Goal: Information Seeking & Learning: Learn about a topic

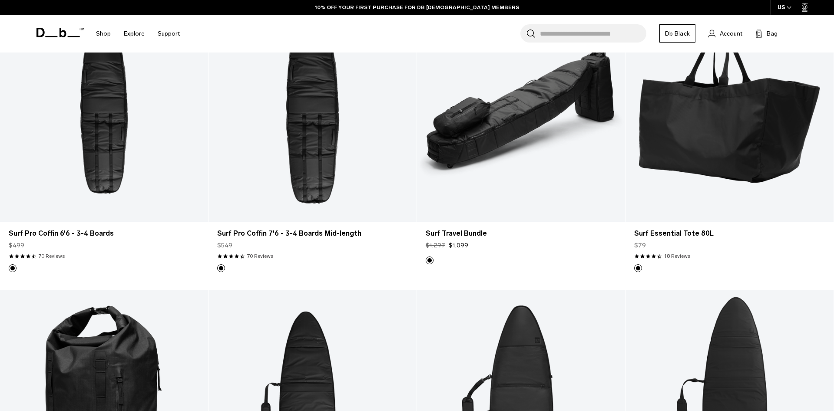
scroll to position [266, 0]
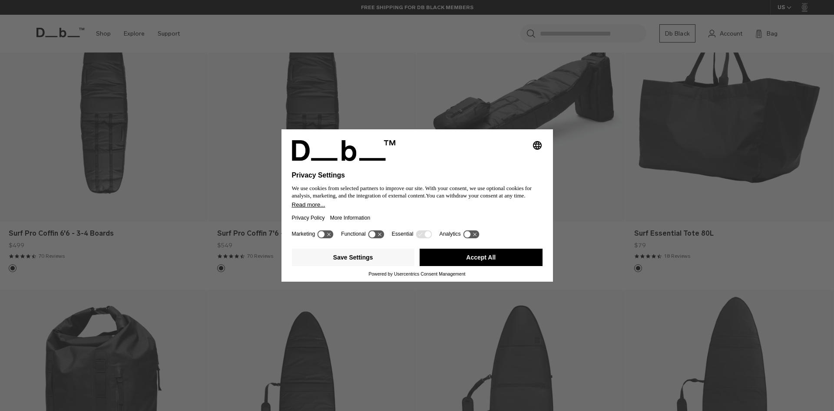
click at [445, 119] on div "Selecting an option will immediately change the language Privacy Settings We us…" at bounding box center [417, 205] width 834 height 411
click at [325, 236] on icon at bounding box center [325, 234] width 16 height 8
click at [326, 236] on icon at bounding box center [325, 234] width 16 height 8
click at [478, 262] on button "Accept All" at bounding box center [480, 257] width 123 height 17
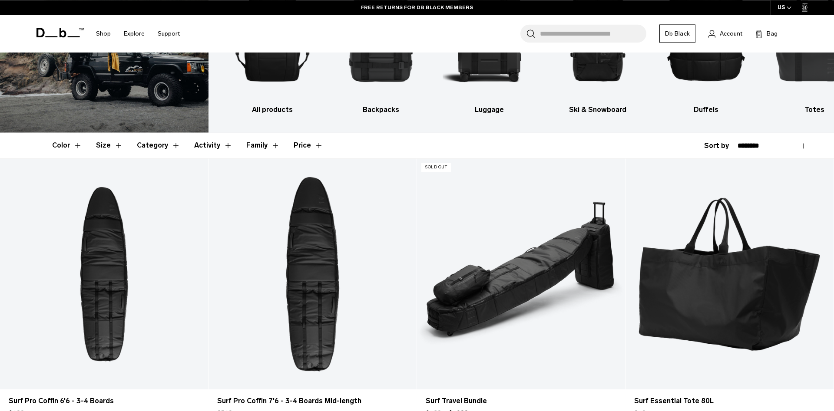
scroll to position [0, 0]
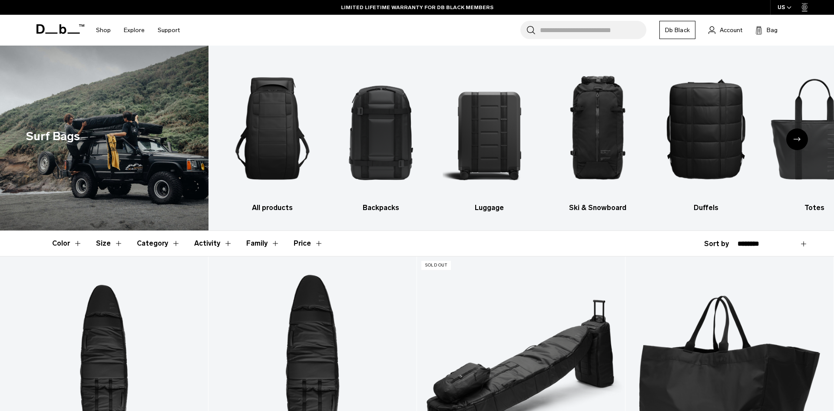
click at [194, 247] on button "Activity" at bounding box center [213, 243] width 38 height 25
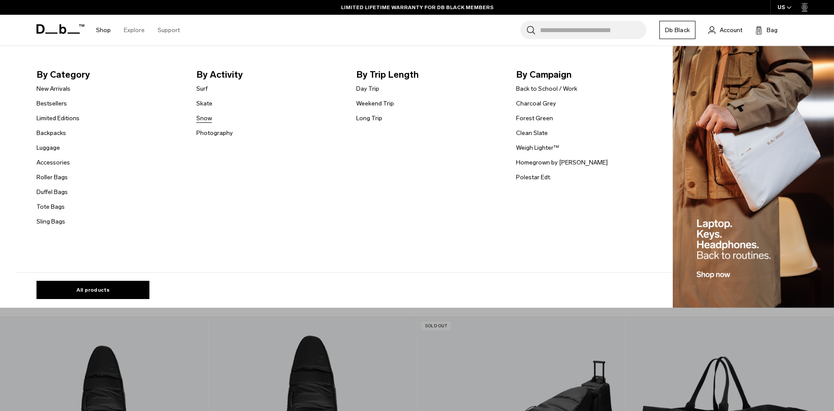
click at [208, 117] on link "Snow" at bounding box center [204, 118] width 16 height 9
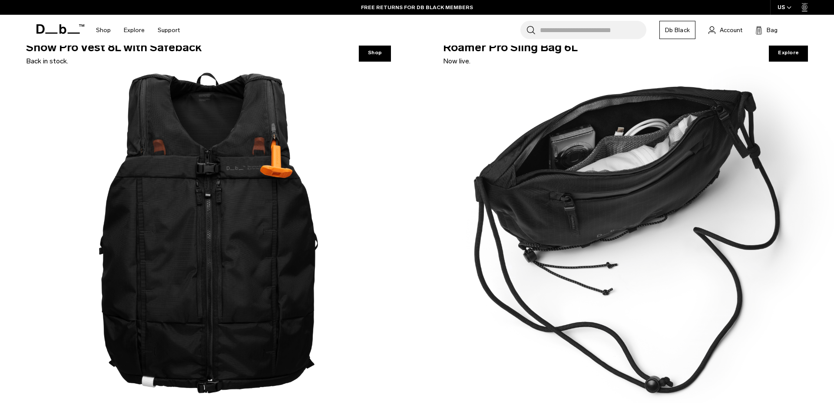
scroll to position [3499, 0]
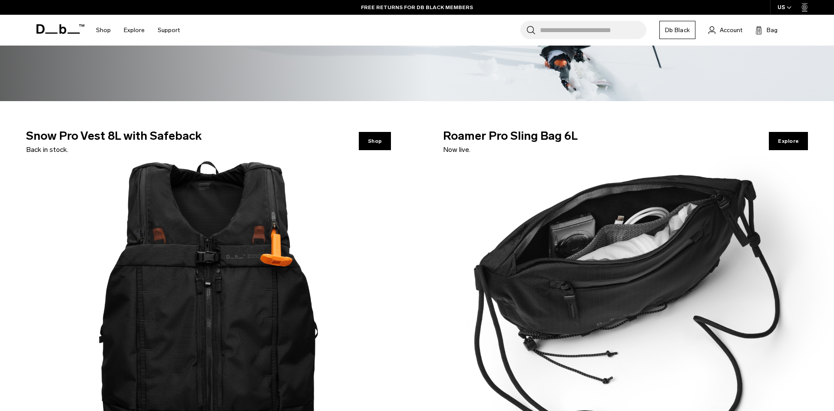
click at [201, 235] on img at bounding box center [208, 296] width 417 height 391
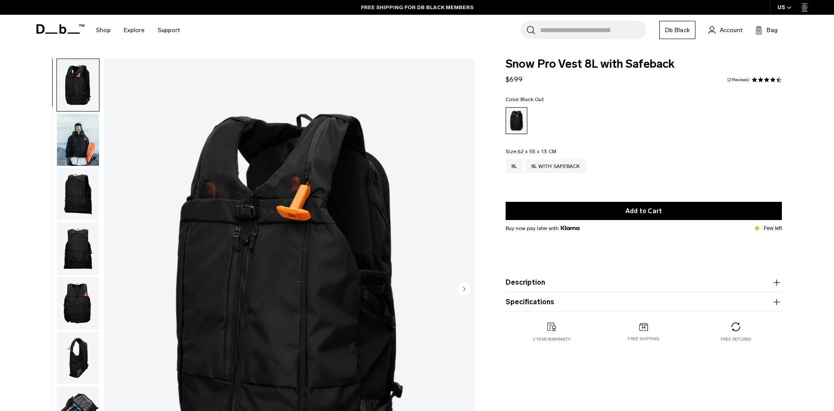
click at [90, 130] on img "button" at bounding box center [78, 140] width 42 height 52
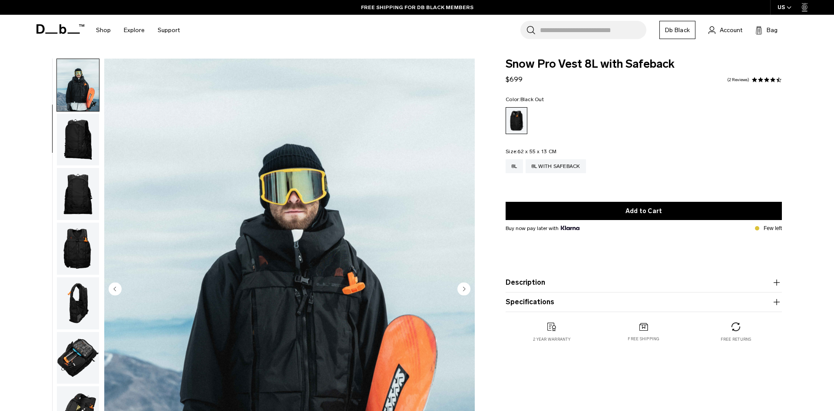
click at [84, 155] on img "button" at bounding box center [78, 140] width 42 height 52
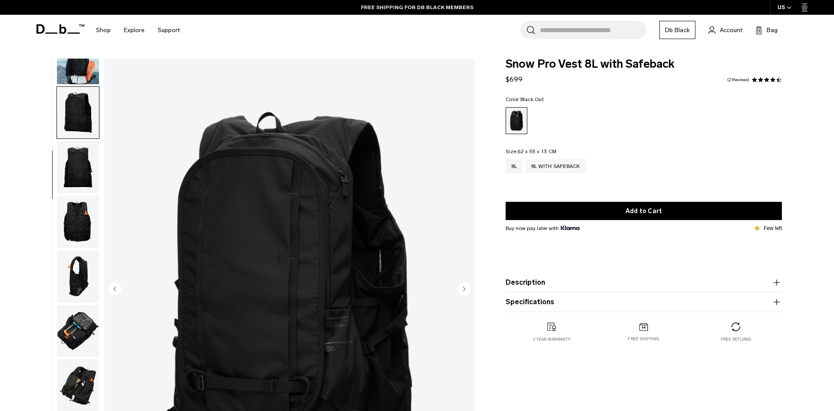
scroll to position [82, 0]
click at [85, 171] on img "button" at bounding box center [78, 167] width 42 height 52
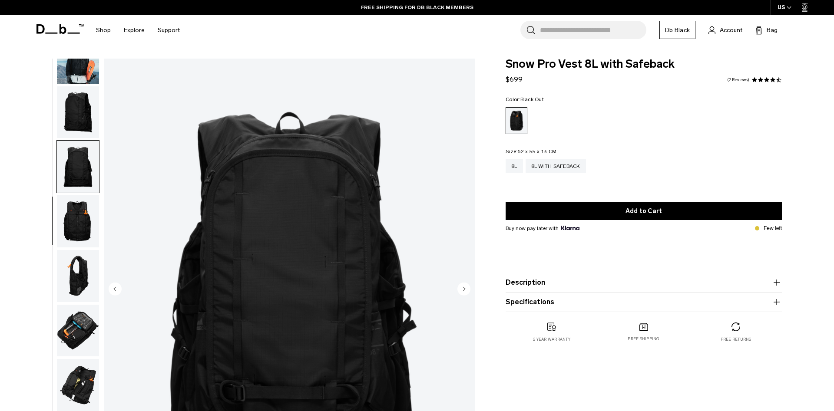
click at [89, 206] on img "button" at bounding box center [78, 221] width 42 height 52
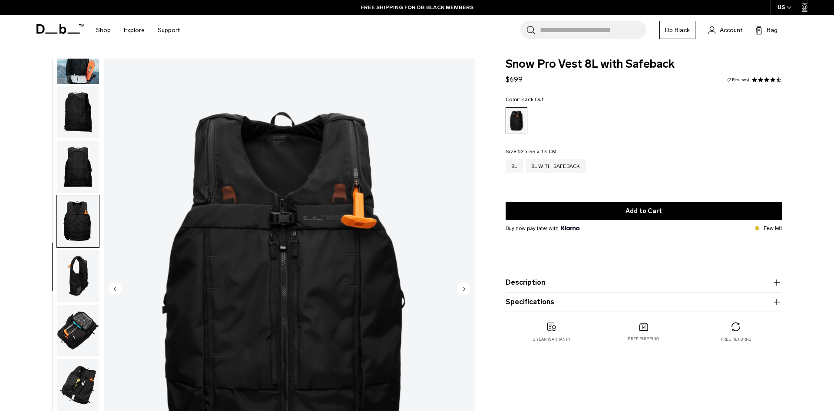
click at [90, 265] on img "button" at bounding box center [78, 276] width 42 height 52
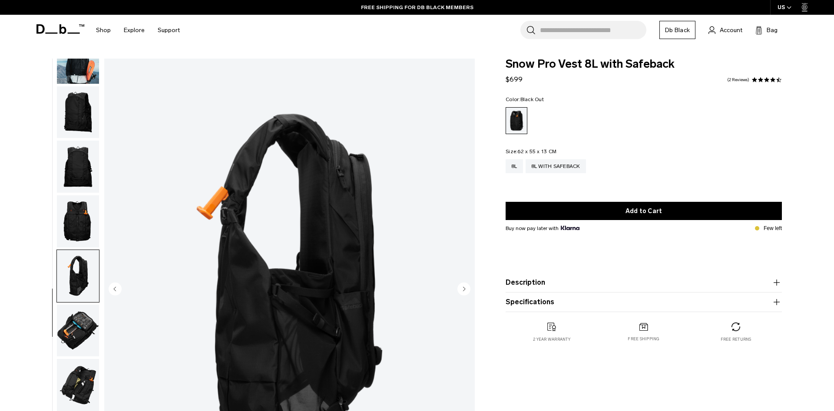
drag, startPoint x: 82, startPoint y: 298, endPoint x: 82, endPoint y: 312, distance: 13.9
click at [82, 299] on img "button" at bounding box center [78, 276] width 42 height 52
click at [82, 327] on img "button" at bounding box center [78, 331] width 42 height 52
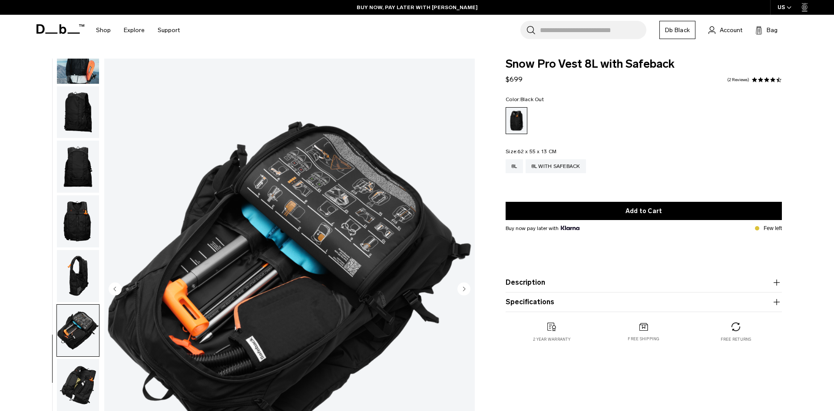
click at [550, 277] on product-accordion "Description Introducing the Snow Pro vest, a backcountry safety pack intended f…" at bounding box center [643, 283] width 276 height 20
click at [550, 281] on button "Description" at bounding box center [643, 282] width 276 height 10
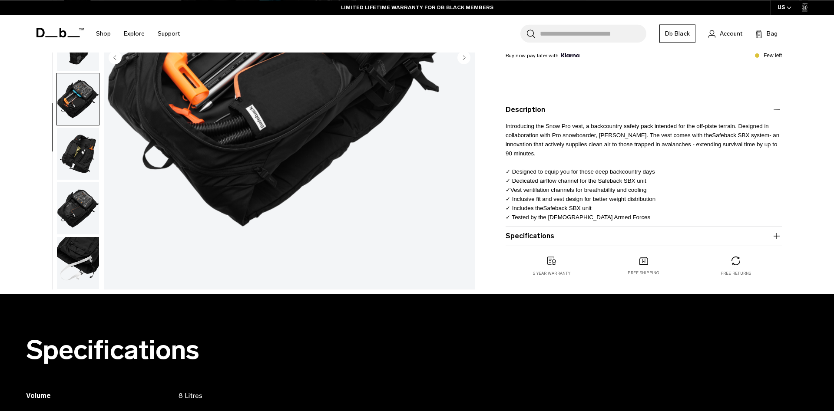
scroll to position [177, 0]
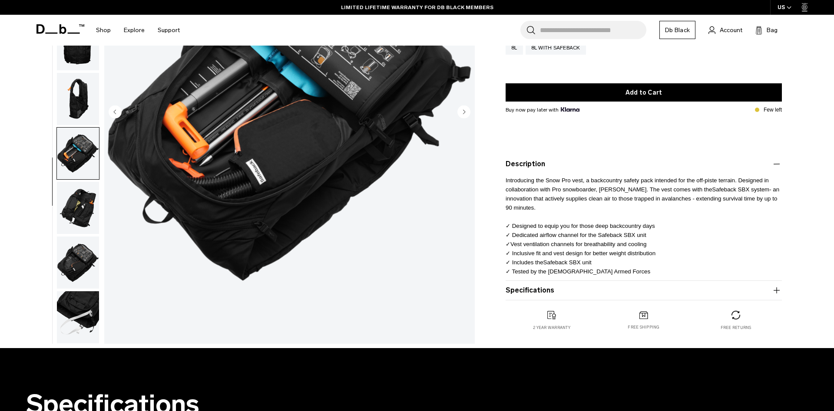
click at [548, 280] on product-accordion "Description Introducing the Snow Pro vest, a backcountry safety pack intended f…" at bounding box center [643, 218] width 276 height 126
click at [548, 289] on button "Specifications" at bounding box center [643, 290] width 276 height 10
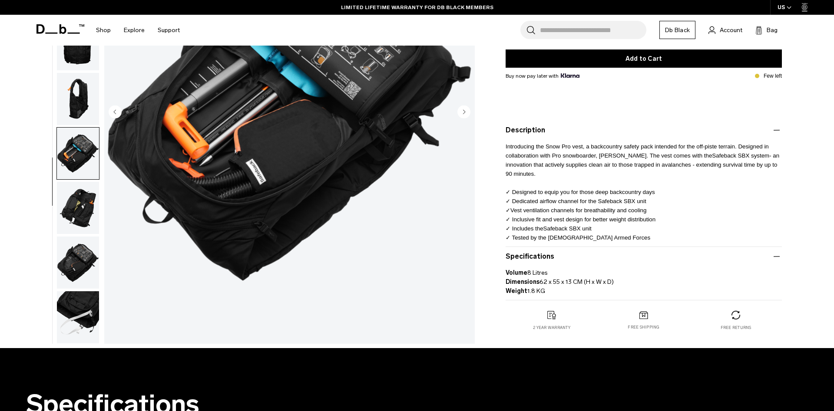
click at [78, 267] on img "button" at bounding box center [78, 263] width 42 height 52
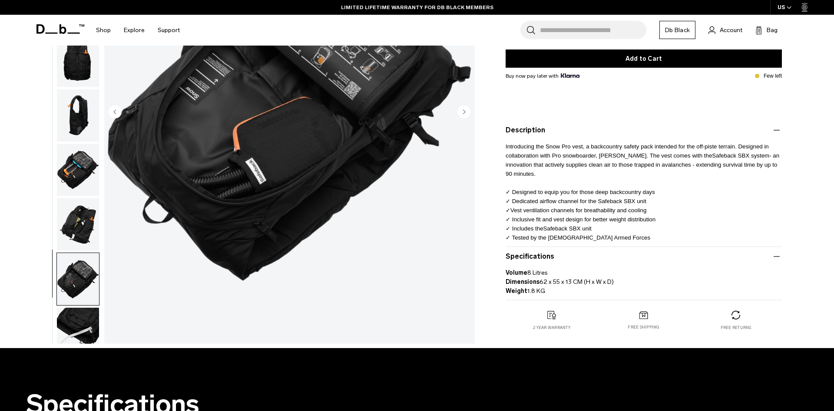
scroll to position [82, 0]
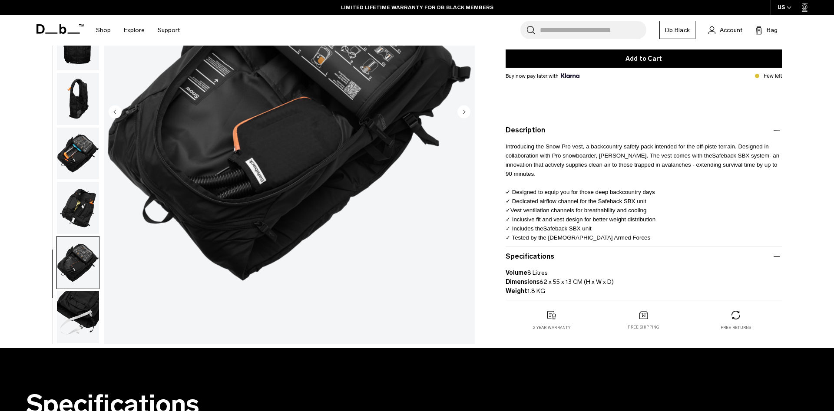
click at [83, 314] on img "button" at bounding box center [78, 317] width 42 height 52
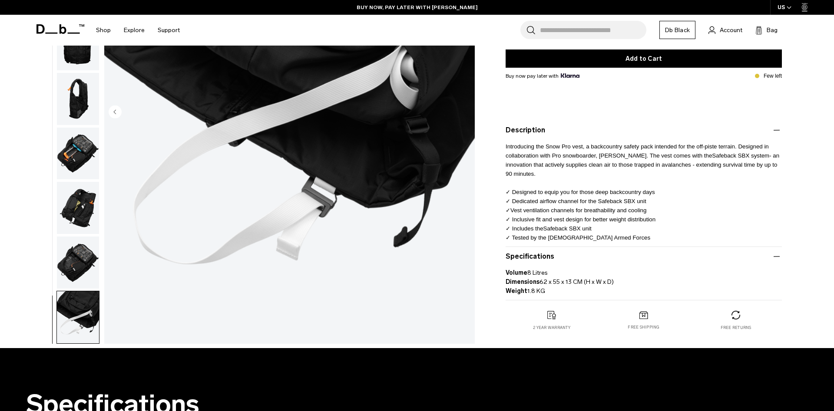
scroll to position [0, 0]
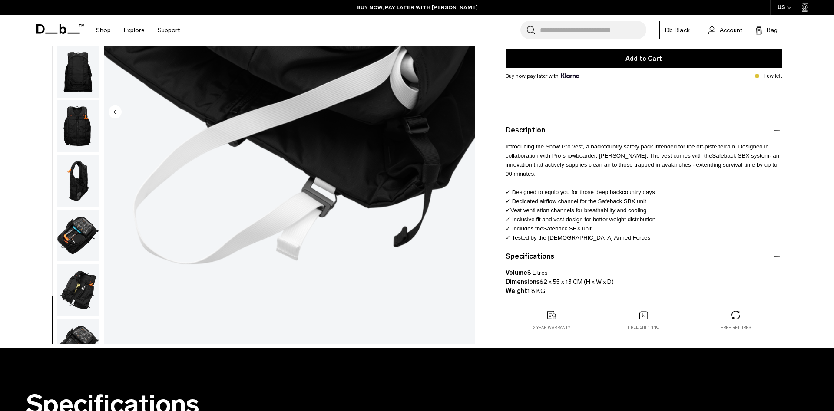
click at [85, 293] on img "button" at bounding box center [78, 290] width 42 height 52
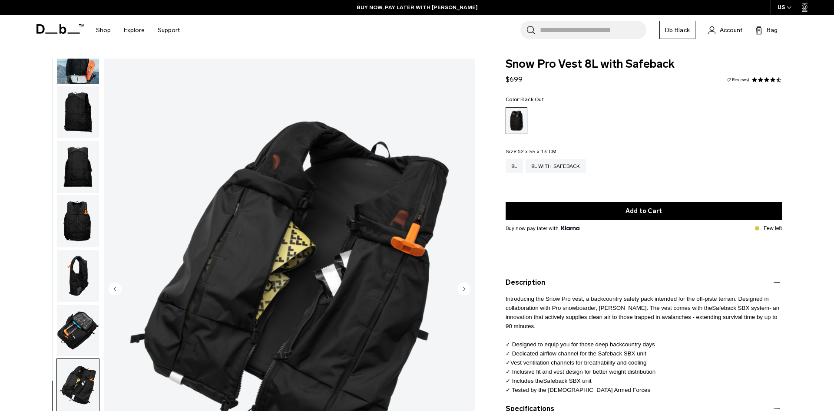
click at [79, 330] on img "button" at bounding box center [78, 331] width 42 height 52
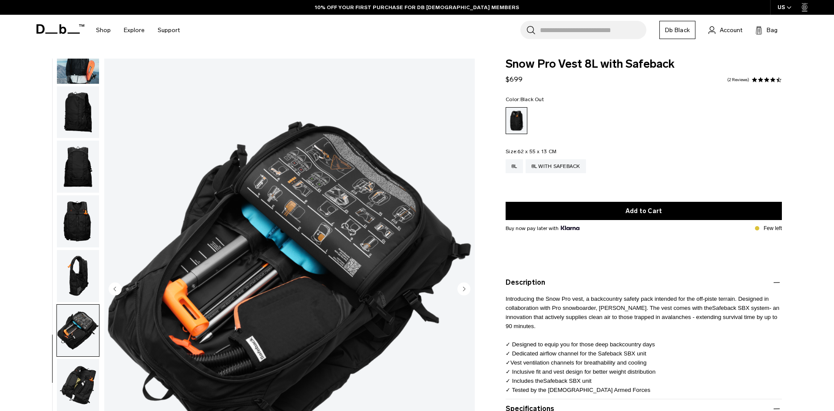
click at [64, 269] on img "button" at bounding box center [78, 276] width 42 height 52
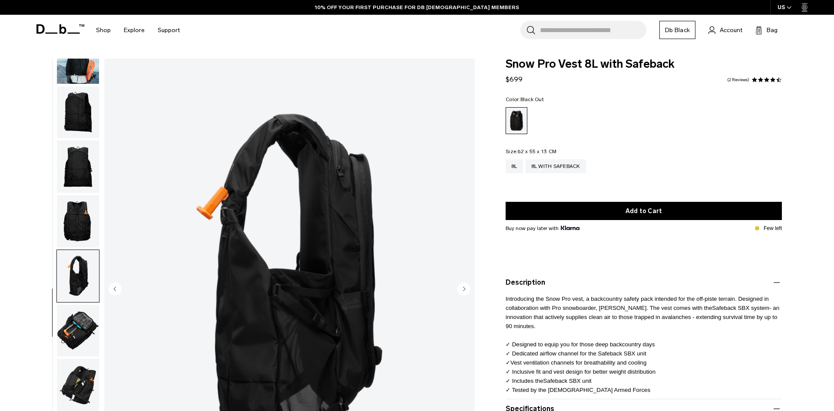
click at [79, 224] on img "button" at bounding box center [78, 221] width 42 height 52
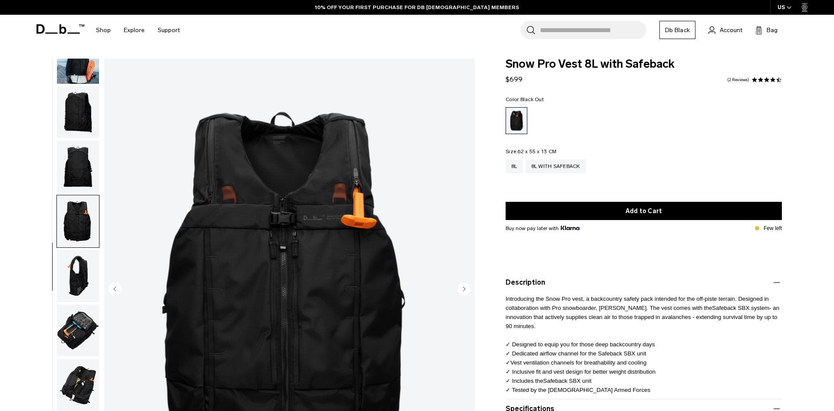
click at [88, 184] on img "button" at bounding box center [78, 167] width 42 height 52
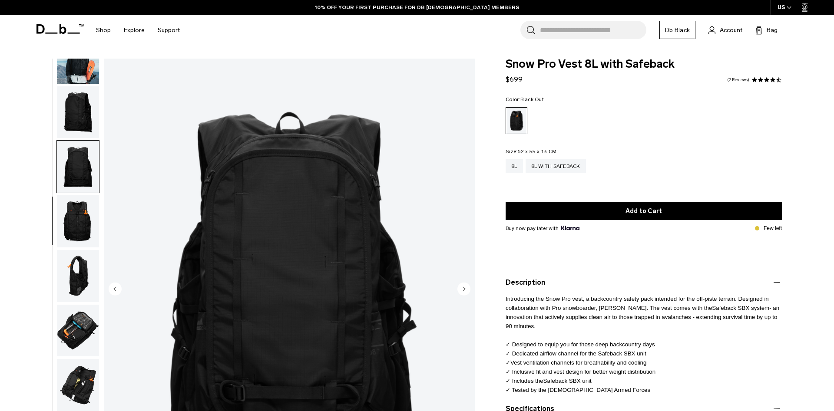
click at [84, 212] on img "button" at bounding box center [78, 221] width 42 height 52
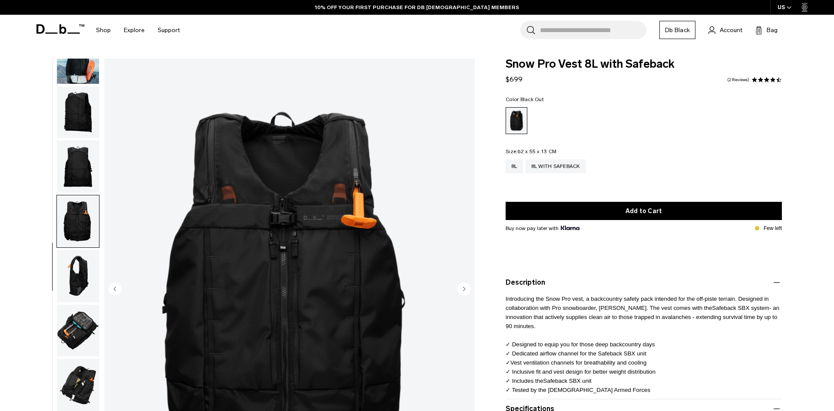
click at [84, 163] on img "button" at bounding box center [78, 167] width 42 height 52
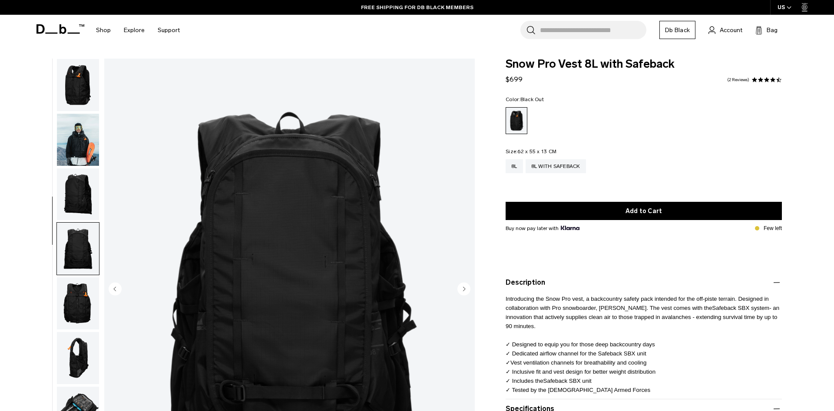
click at [82, 183] on img "button" at bounding box center [78, 194] width 42 height 52
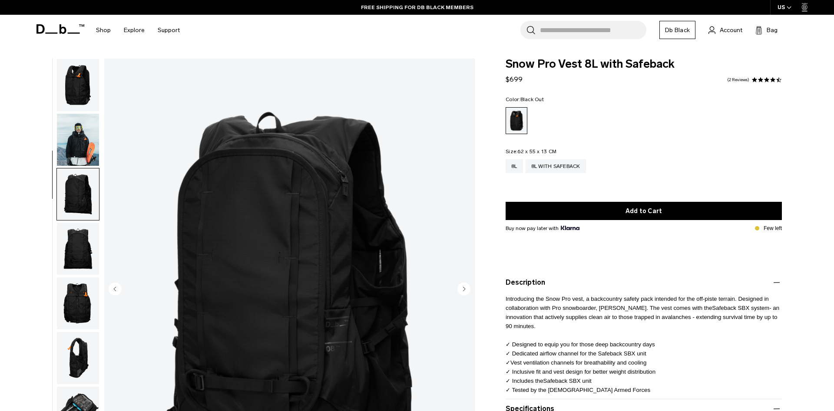
click at [84, 156] on img "button" at bounding box center [78, 140] width 42 height 52
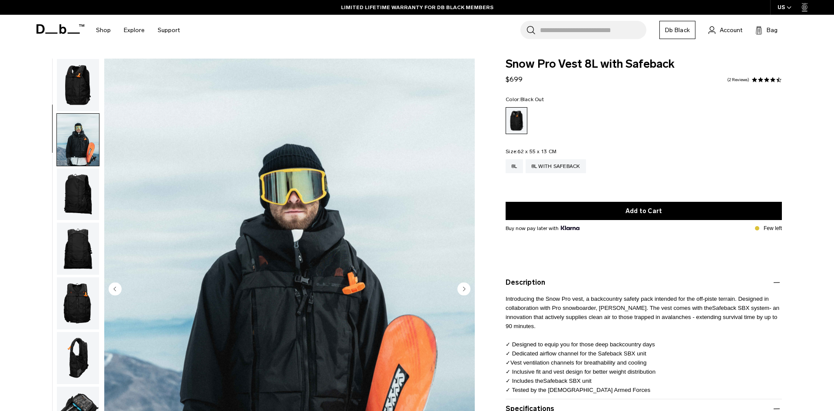
click at [80, 103] on img "button" at bounding box center [78, 85] width 42 height 52
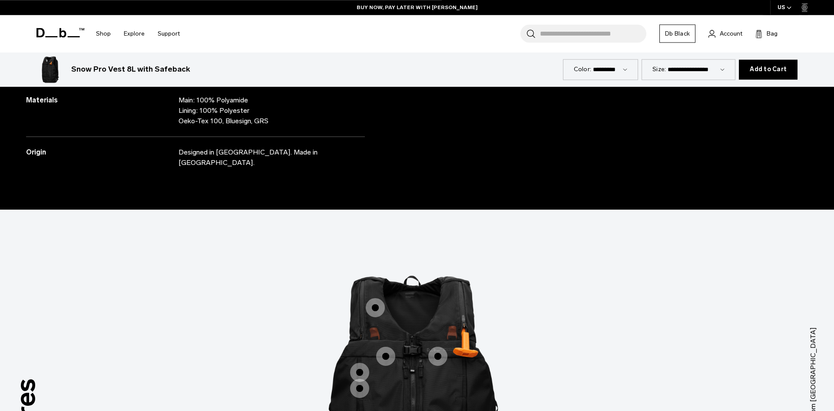
scroll to position [709, 0]
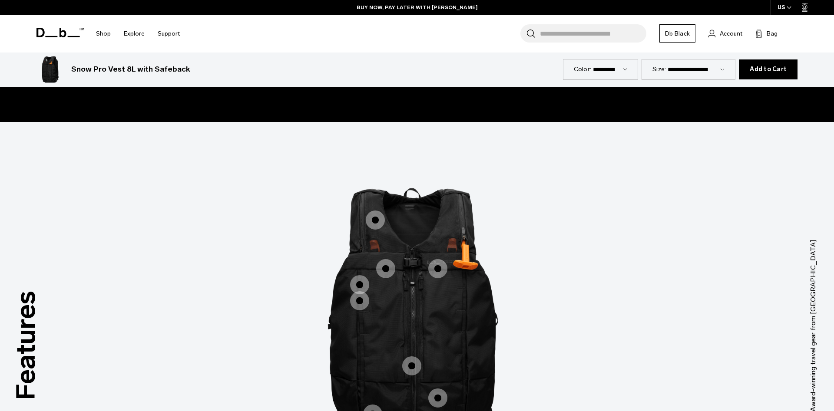
click at [380, 212] on span "1 / 3" at bounding box center [375, 220] width 19 height 19
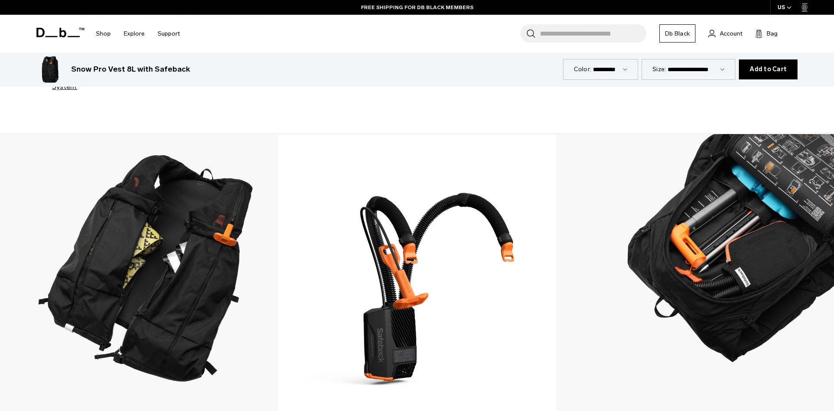
scroll to position [1329, 0]
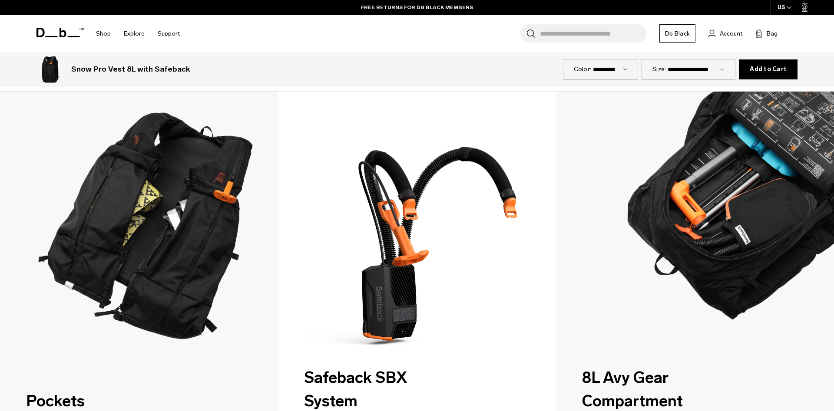
click at [416, 293] on img "2 / 3" at bounding box center [417, 265] width 286 height 358
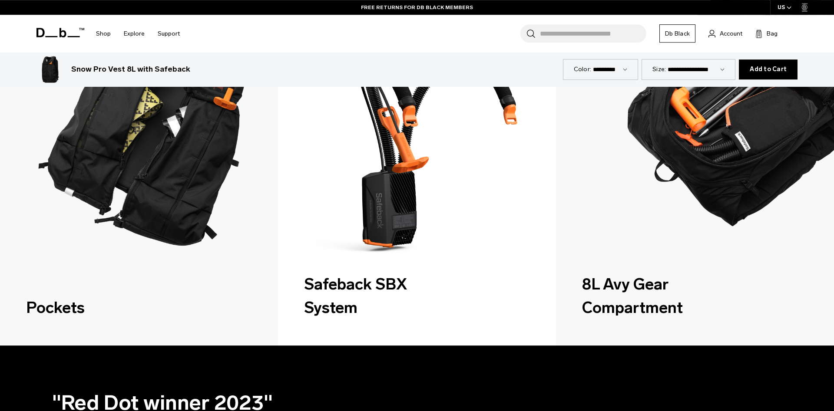
scroll to position [1417, 0]
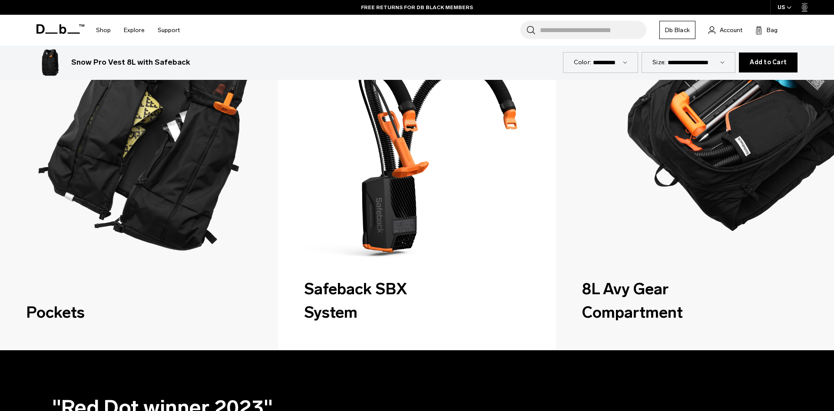
click at [391, 154] on img "2 / 3" at bounding box center [417, 177] width 286 height 358
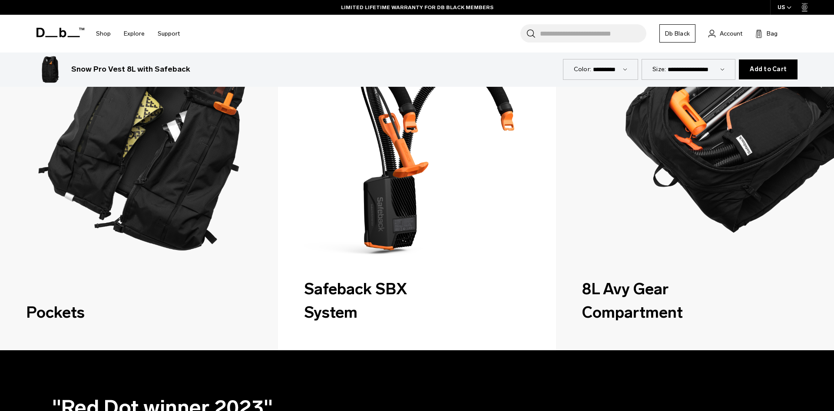
click at [339, 247] on div "Pockets Safeback SBX System 8L Avy Gear Compartment" at bounding box center [417, 176] width 834 height 347
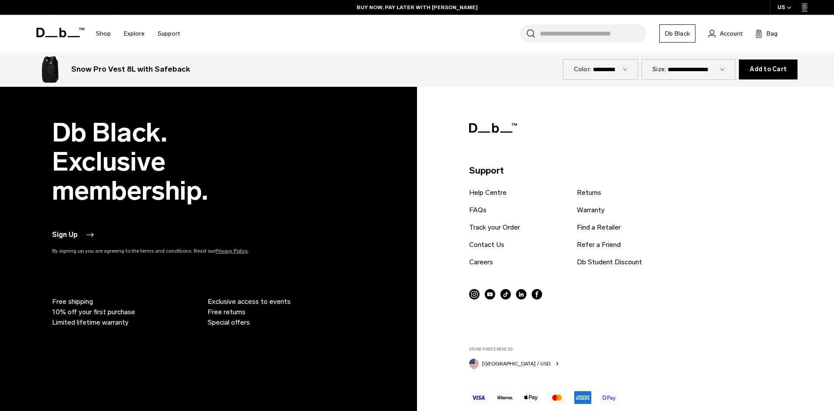
scroll to position [3251, 0]
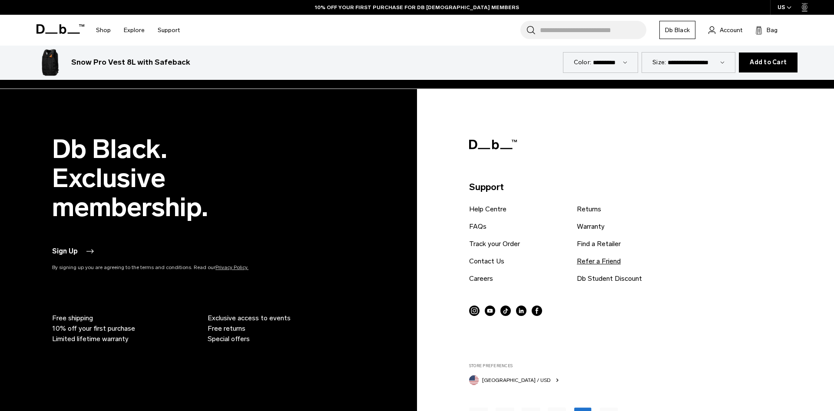
click at [601, 256] on link "Refer a Friend" at bounding box center [599, 261] width 44 height 10
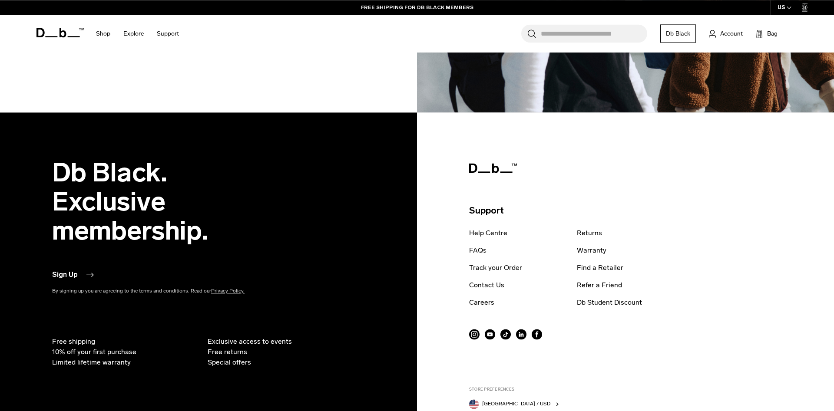
scroll to position [399, 0]
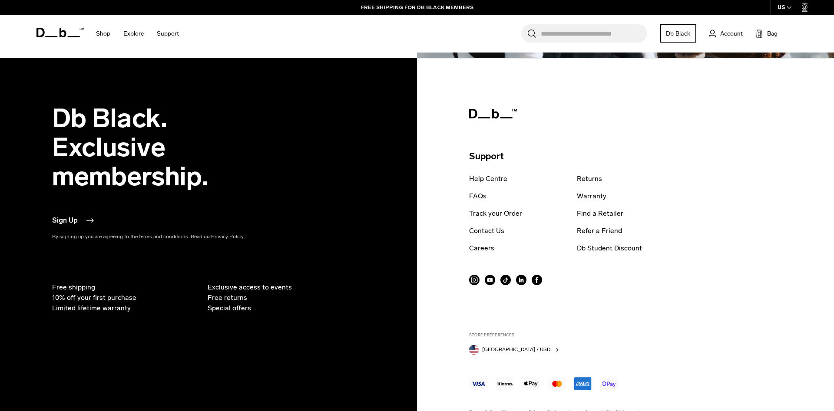
click at [484, 250] on link "Careers" at bounding box center [481, 248] width 25 height 10
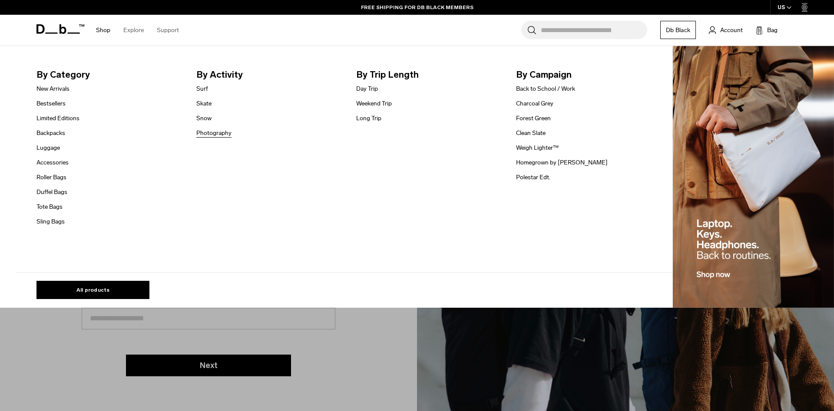
click at [205, 133] on link "Photography" at bounding box center [213, 133] width 35 height 9
click at [203, 107] on link "Skate" at bounding box center [203, 103] width 15 height 9
click at [203, 118] on link "Snow" at bounding box center [203, 118] width 15 height 9
click at [204, 108] on link "Skate" at bounding box center [203, 103] width 15 height 9
click at [204, 89] on link "Surf" at bounding box center [202, 88] width 12 height 9
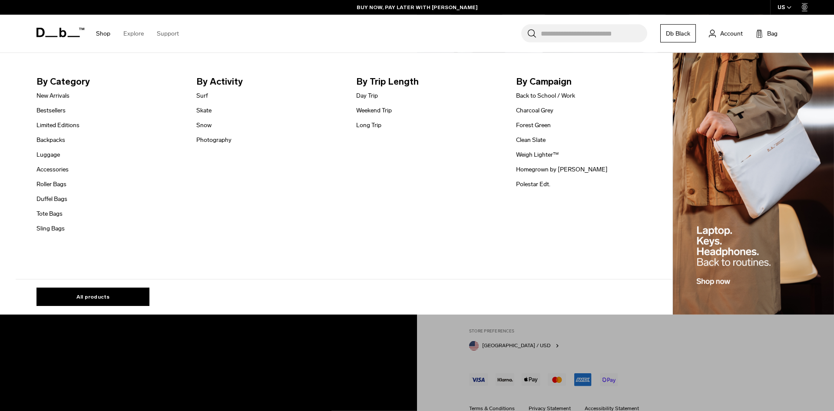
scroll to position [432, 0]
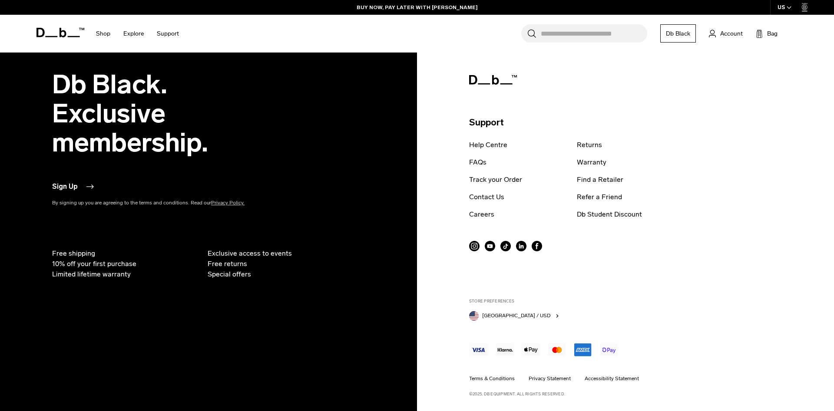
click at [229, 327] on div "Db Black. Exclusive membership. Sign Up By signing up you are agreeing to the t…" at bounding box center [416, 233] width 729 height 327
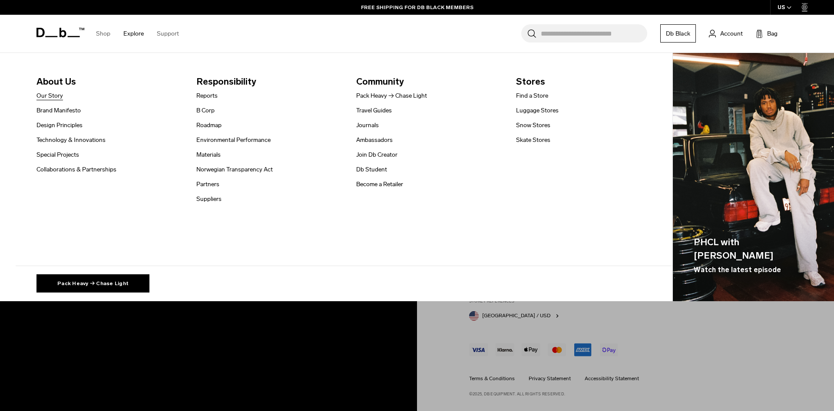
click at [57, 93] on link "Our Story" at bounding box center [49, 95] width 26 height 9
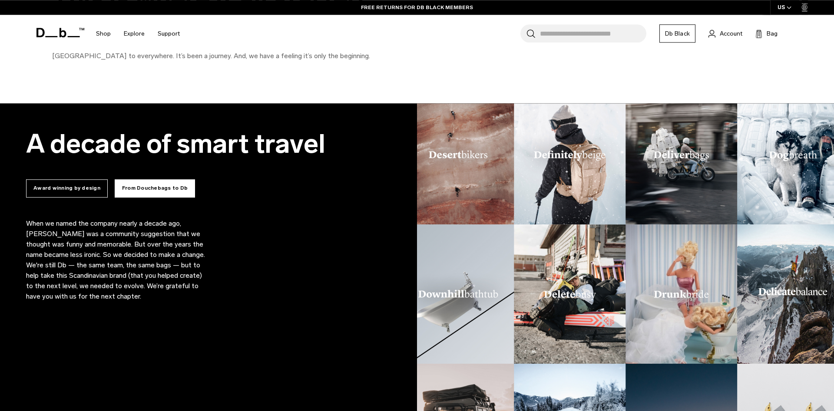
scroll to position [576, 0]
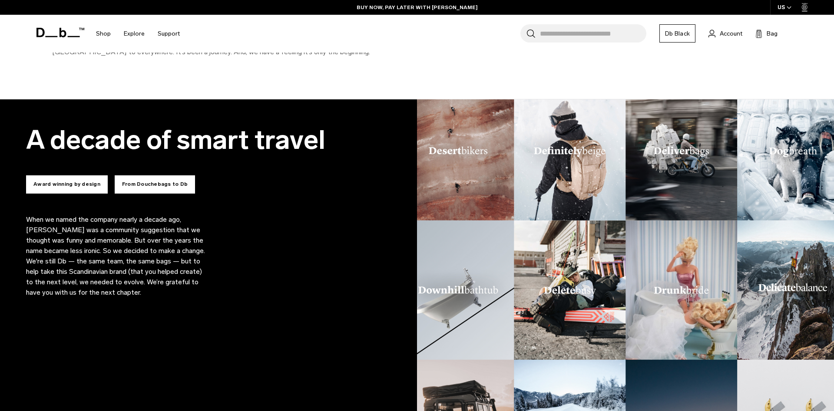
click at [87, 193] on button "Award winning by design" at bounding box center [67, 184] width 82 height 18
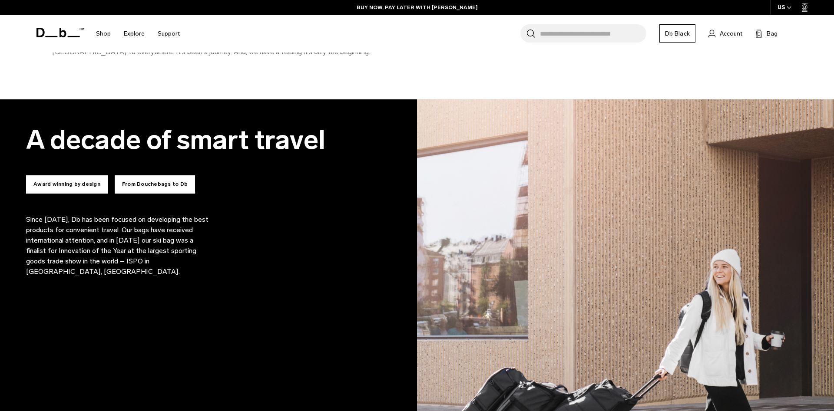
click at [133, 186] on button "From Douchebags to Db" at bounding box center [155, 184] width 80 height 18
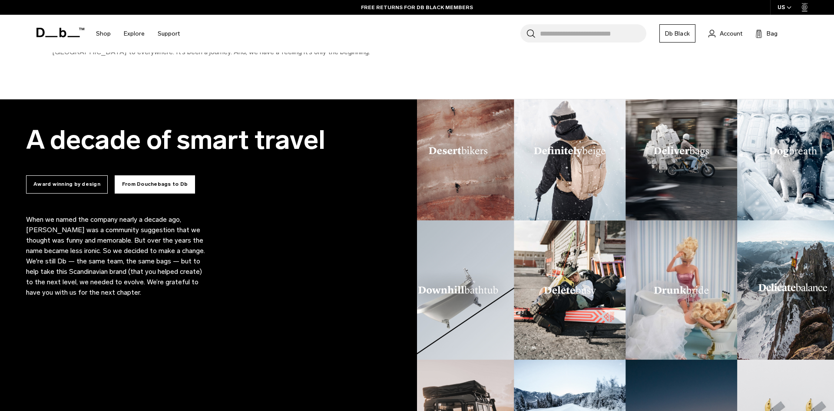
click at [133, 186] on button "From Douchebags to Db" at bounding box center [155, 184] width 80 height 18
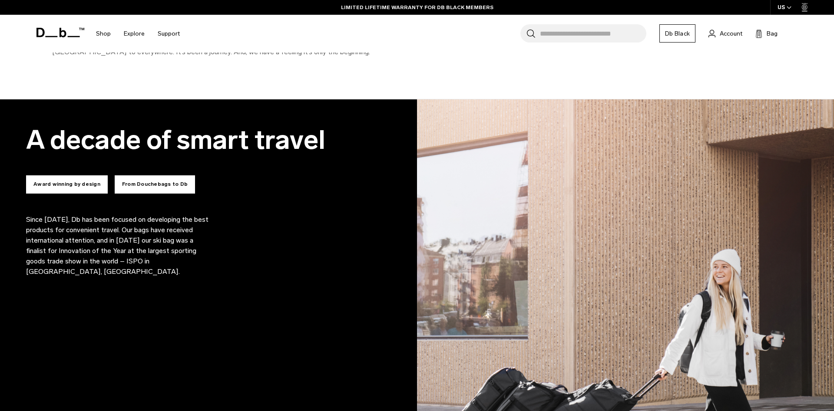
click at [133, 186] on button "From Douchebags to Db" at bounding box center [155, 184] width 80 height 18
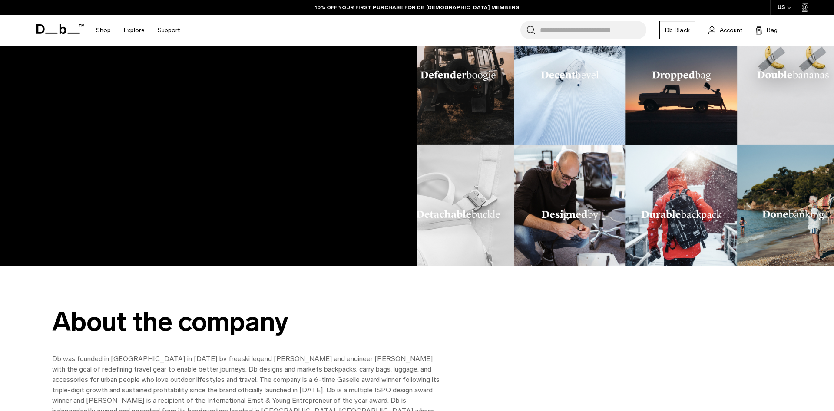
scroll to position [930, 0]
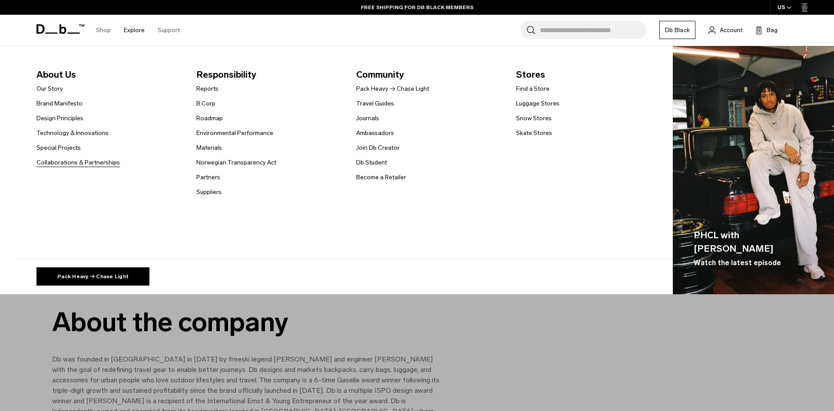
click at [101, 160] on link "Collaborations & Partnerships" at bounding box center [77, 162] width 83 height 9
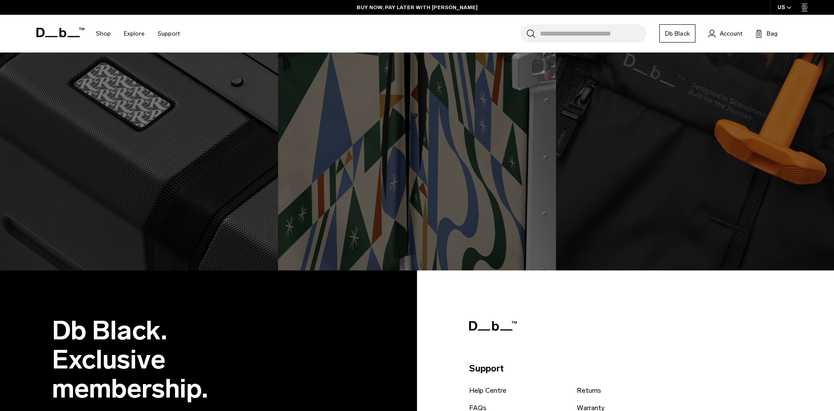
scroll to position [841, 0]
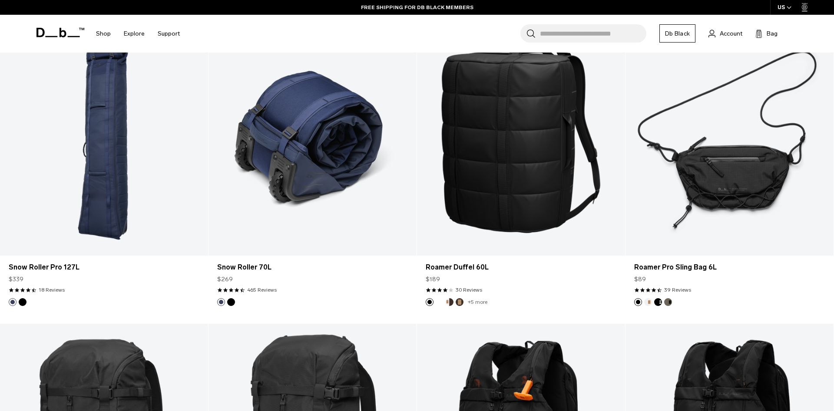
scroll to position [797, 0]
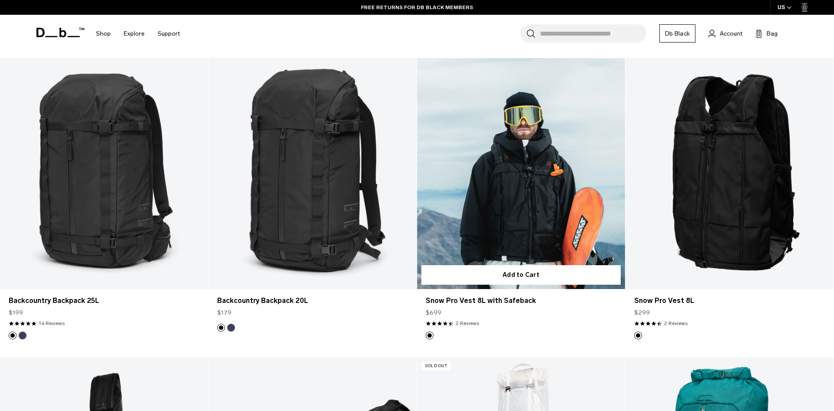
click at [531, 248] on link "Snow Pro Vest 8L with Safeback" at bounding box center [521, 173] width 208 height 231
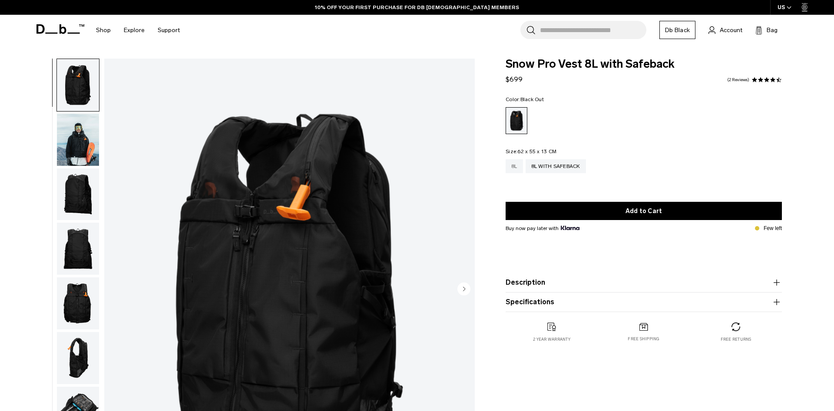
click at [515, 167] on div "8L" at bounding box center [513, 166] width 17 height 14
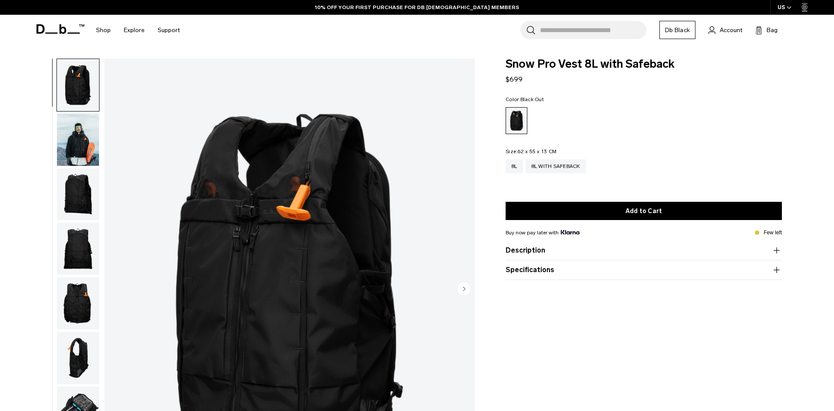
click at [525, 273] on button "Specifications" at bounding box center [643, 270] width 276 height 10
click at [524, 255] on product-accordion "Description Introducing the Snow Pro vest, a backcountry safety pack intended f…" at bounding box center [643, 247] width 276 height 20
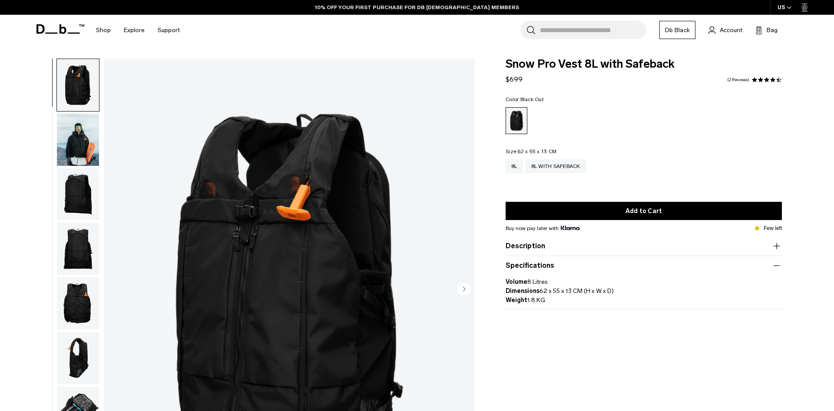
click at [524, 246] on button "Description" at bounding box center [643, 246] width 276 height 10
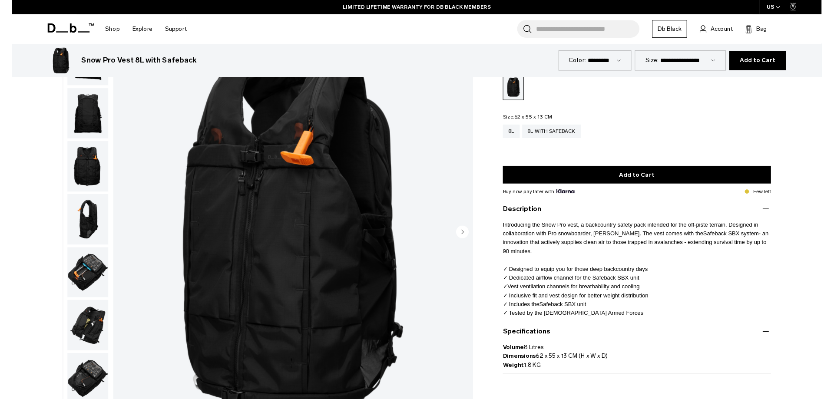
scroll to position [44, 0]
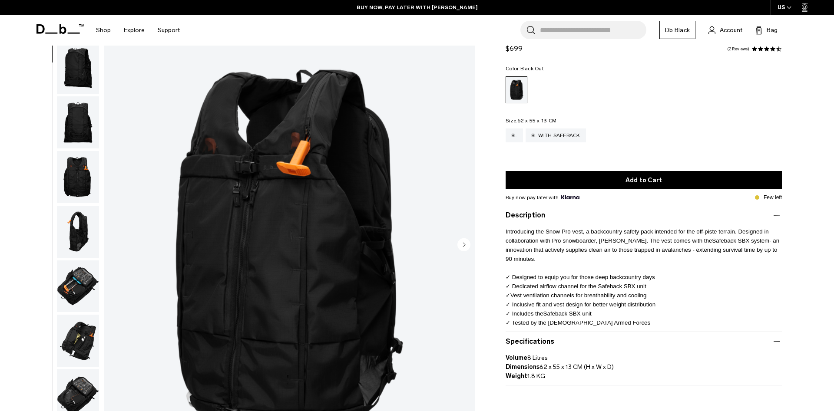
click at [80, 283] on img "button" at bounding box center [78, 287] width 42 height 52
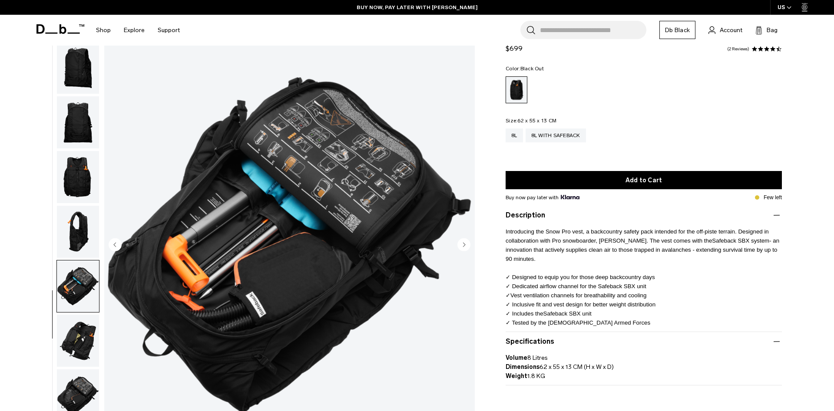
click at [82, 397] on img "button" at bounding box center [78, 396] width 42 height 52
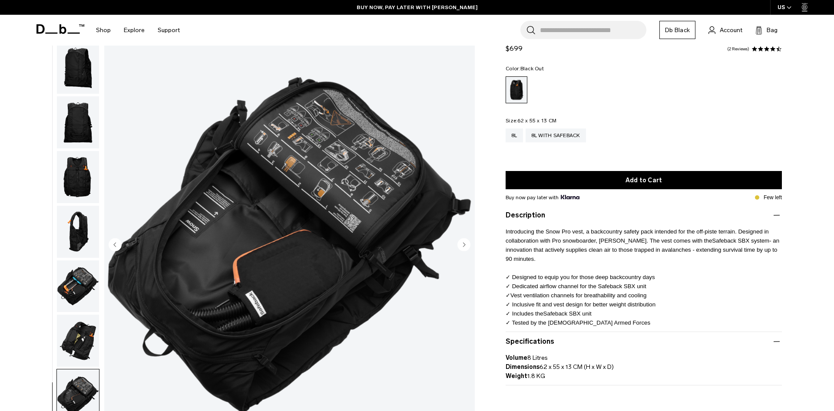
click at [77, 343] on img "button" at bounding box center [78, 341] width 42 height 52
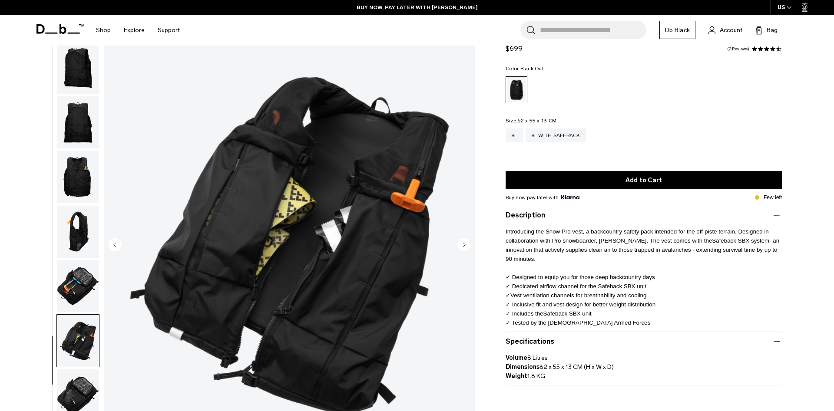
click at [76, 292] on img "button" at bounding box center [78, 287] width 42 height 52
